Goal: Transaction & Acquisition: Purchase product/service

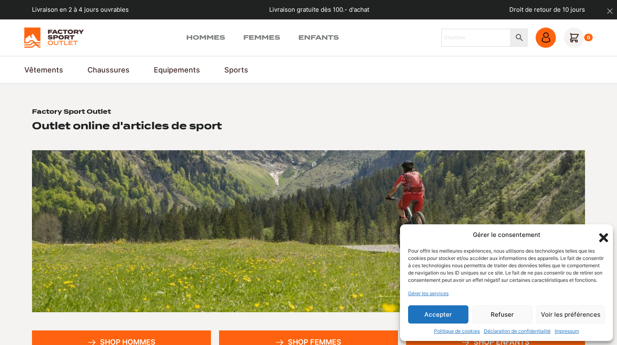
click at [542, 38] on icon at bounding box center [545, 39] width 8 height 5
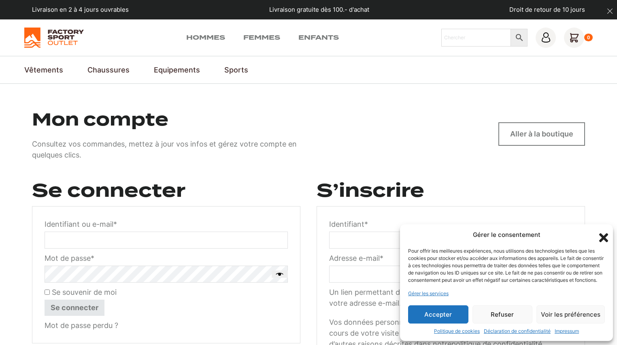
scroll to position [65, 0]
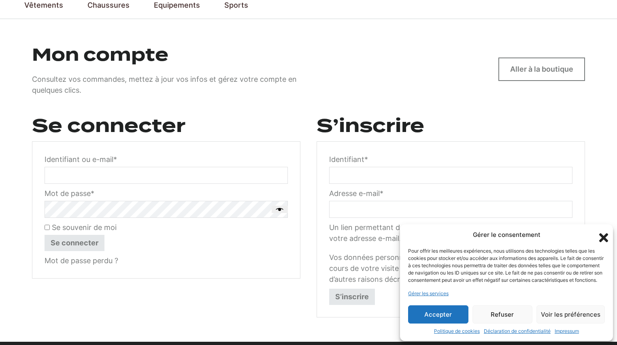
click at [246, 182] on input "Identifiant ou e-mail * Obligatoire" at bounding box center [166, 175] width 243 height 17
click at [605, 233] on icon "Fermer la boîte de dialogue" at bounding box center [603, 237] width 9 height 9
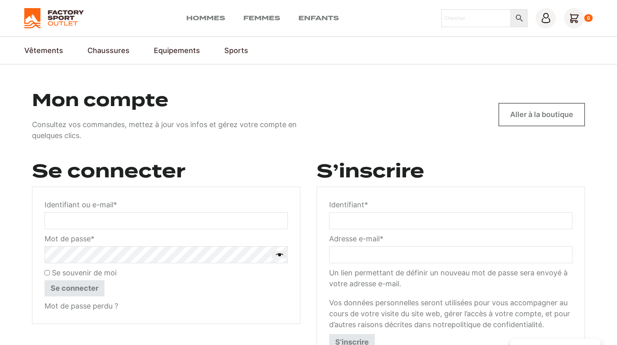
scroll to position [0, 0]
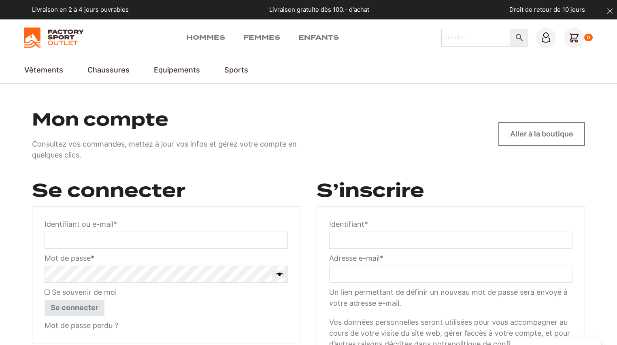
click at [72, 34] on img at bounding box center [53, 38] width 59 height 20
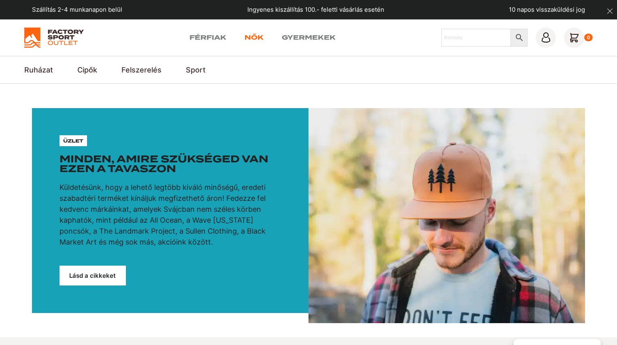
click at [262, 39] on font "Nők" at bounding box center [253, 38] width 19 height 8
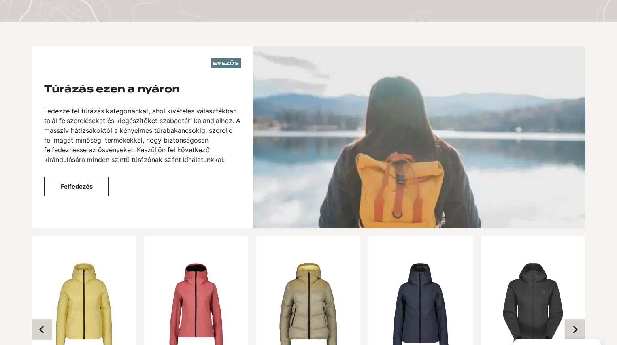
scroll to position [939, 0]
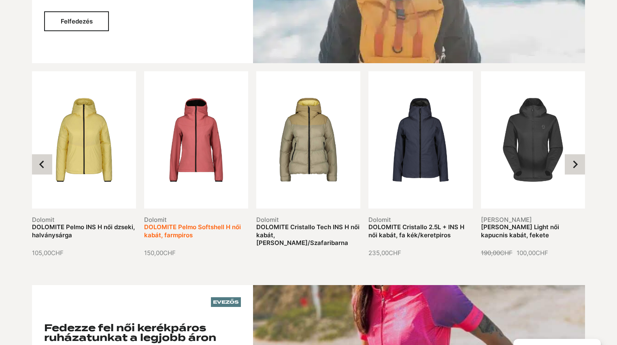
click at [180, 223] on link "DOLOMITE Pelmo Softshell H női kabát, farmpiros" at bounding box center [192, 231] width 97 height 16
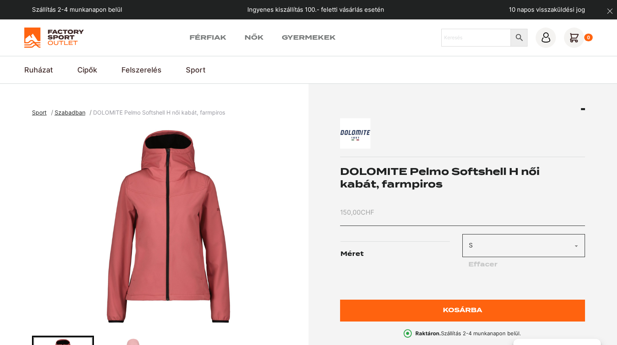
select select "S"
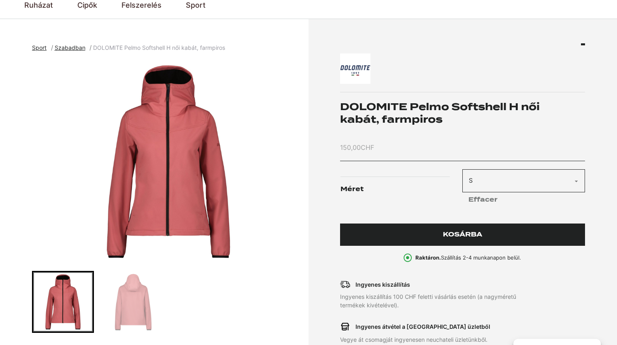
click at [432, 233] on button "Kosárba" at bounding box center [462, 234] width 245 height 22
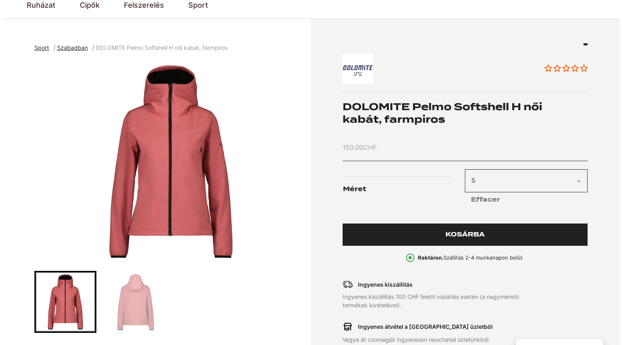
scroll to position [65, 0]
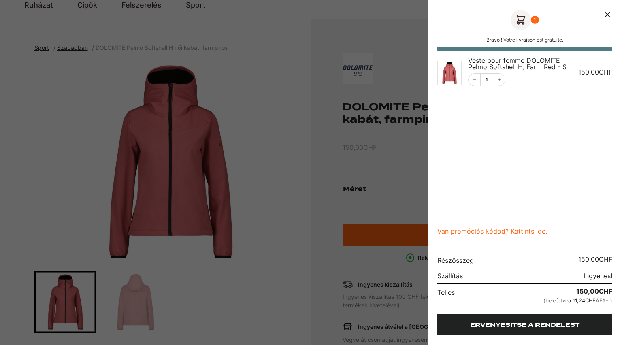
click at [518, 327] on font "Érvényesítse a rendelést" at bounding box center [524, 324] width 109 height 6
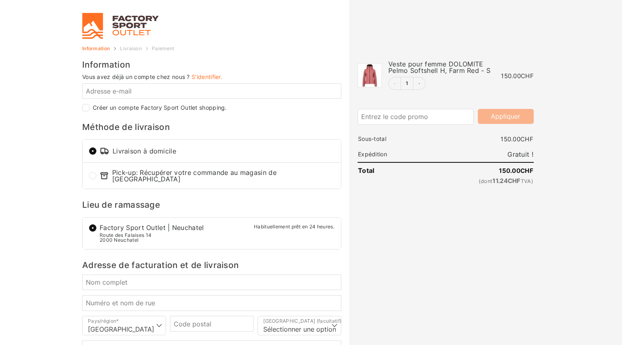
select select "NE"
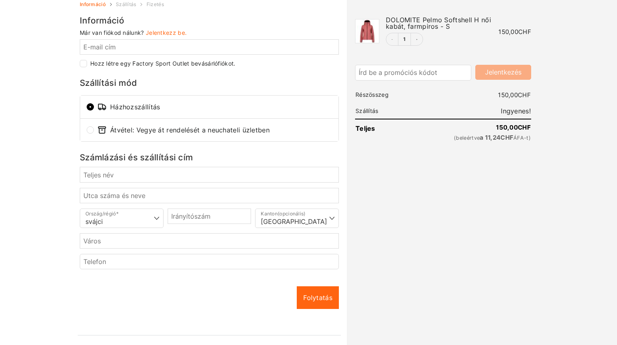
scroll to position [58, 0]
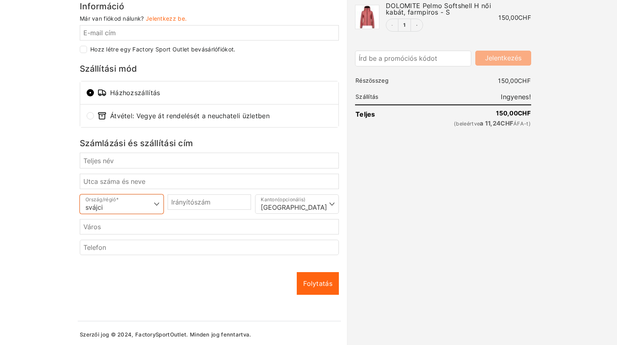
click at [142, 207] on select "Válasszon egy országot/régiót… Németország [GEOGRAPHIC_DATA] [GEOGRAPHIC_DATA] …" at bounding box center [122, 203] width 84 height 19
click at [142, 207] on select "Válasszon egy országot/régiót… Németország Ausztria Franciaország Olaszország s…" at bounding box center [122, 203] width 84 height 19
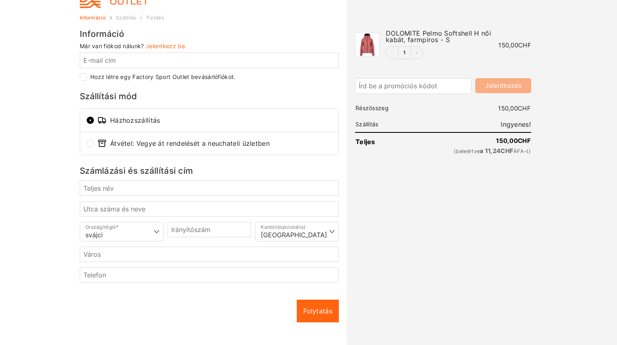
scroll to position [0, 0]
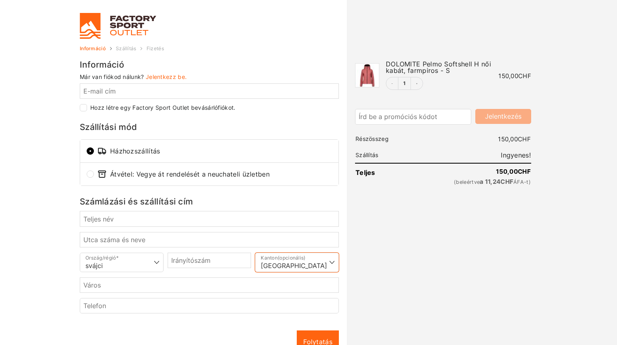
click at [316, 266] on select "Válasszon egy lehetőséget… Aargau Appenzell-Ausserrhoden Appenzell Innerrhoden …" at bounding box center [297, 262] width 84 height 19
click at [393, 88] on button "Csökkentés" at bounding box center [392, 83] width 12 height 12
click at [413, 85] on button "Növekedés" at bounding box center [416, 83] width 12 height 12
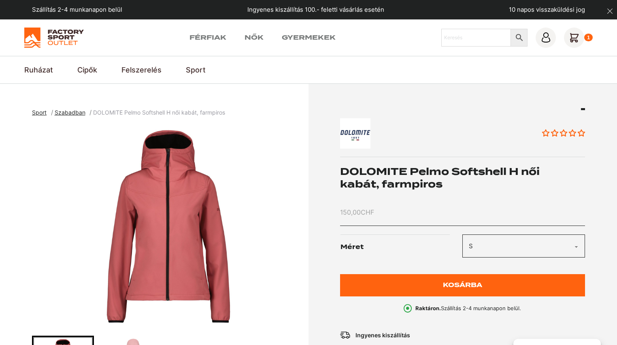
select select "S"
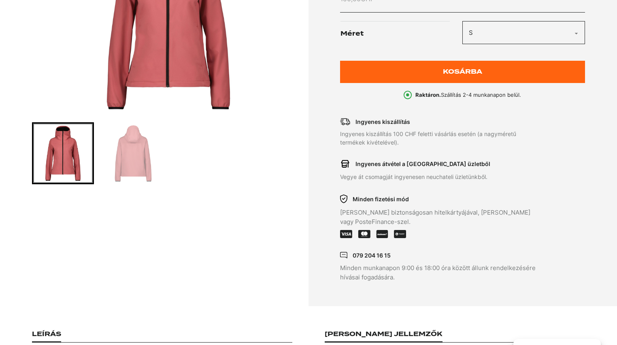
scroll to position [19, 0]
